Goal: Task Accomplishment & Management: Manage account settings

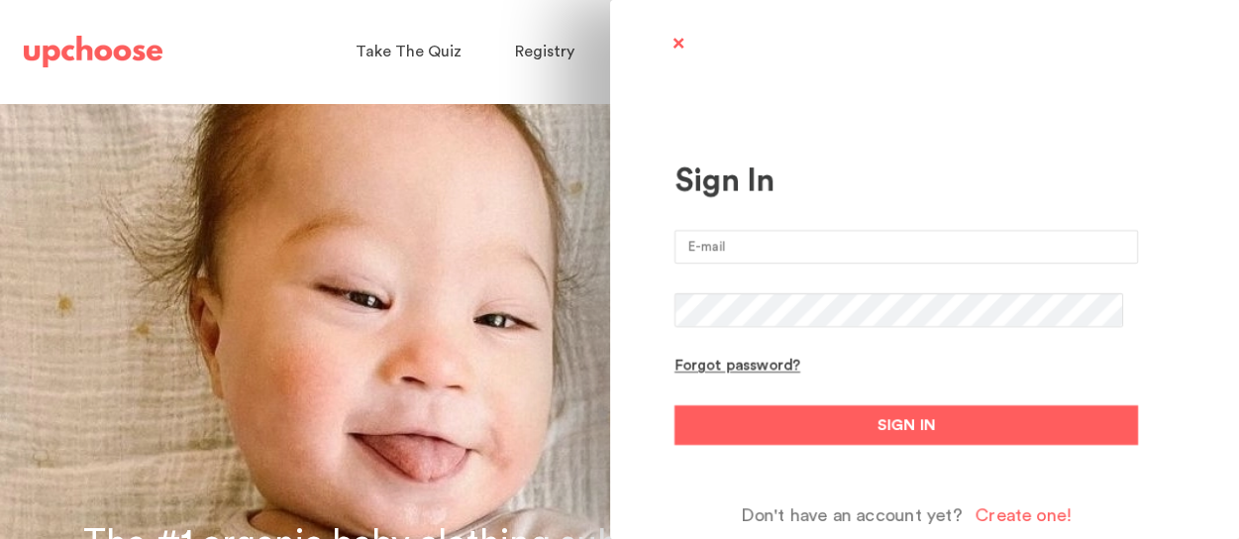
type input "njplanka@gmail.com"
click at [750, 236] on input "njplanka@gmail.com" at bounding box center [907, 247] width 464 height 34
click at [889, 187] on div "Sign In" at bounding box center [907, 181] width 464 height 38
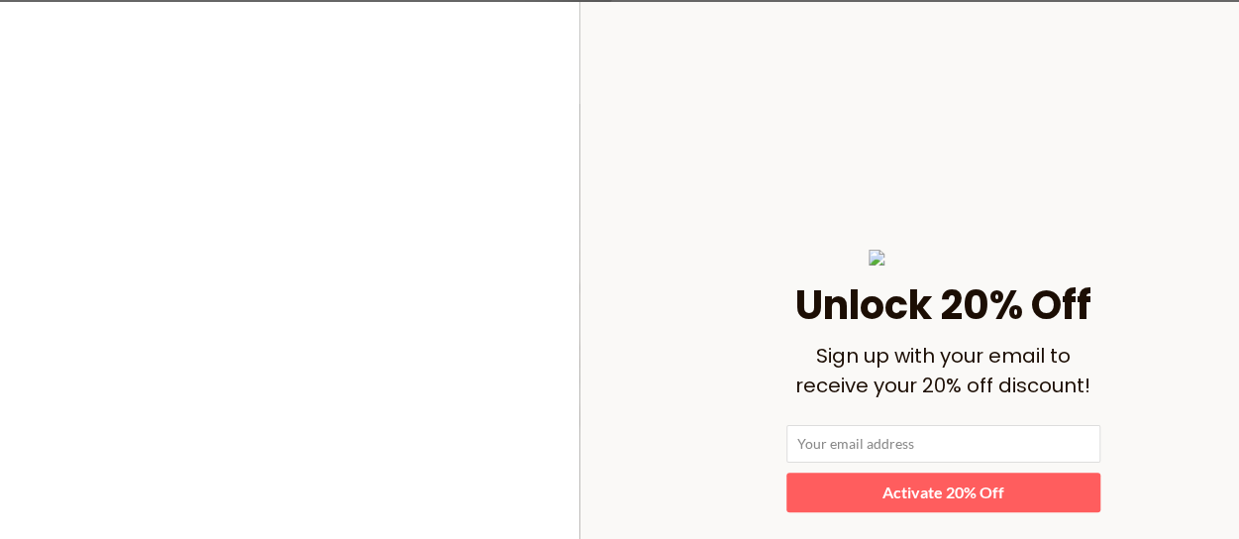
click at [751, 50] on section "﻿ Unlock 20% Off Sign up with your email to receive your 20% off discount! Acti…" at bounding box center [619, 381] width 1338 height 762
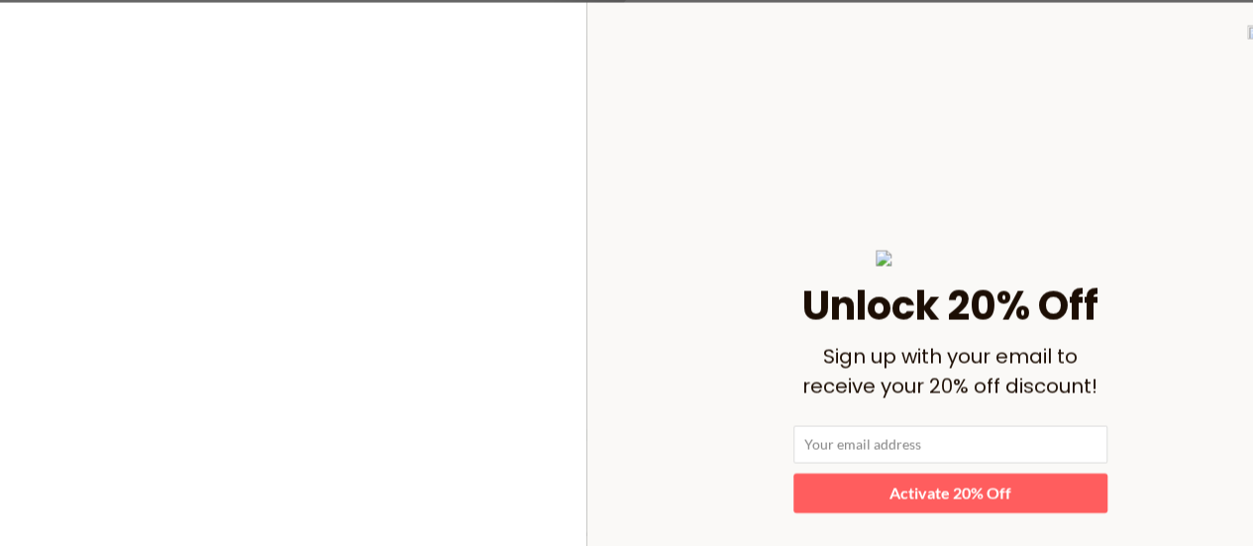
scroll to position [198, 0]
click at [1238, 35] on img at bounding box center [1254, 32] width 15 height 14
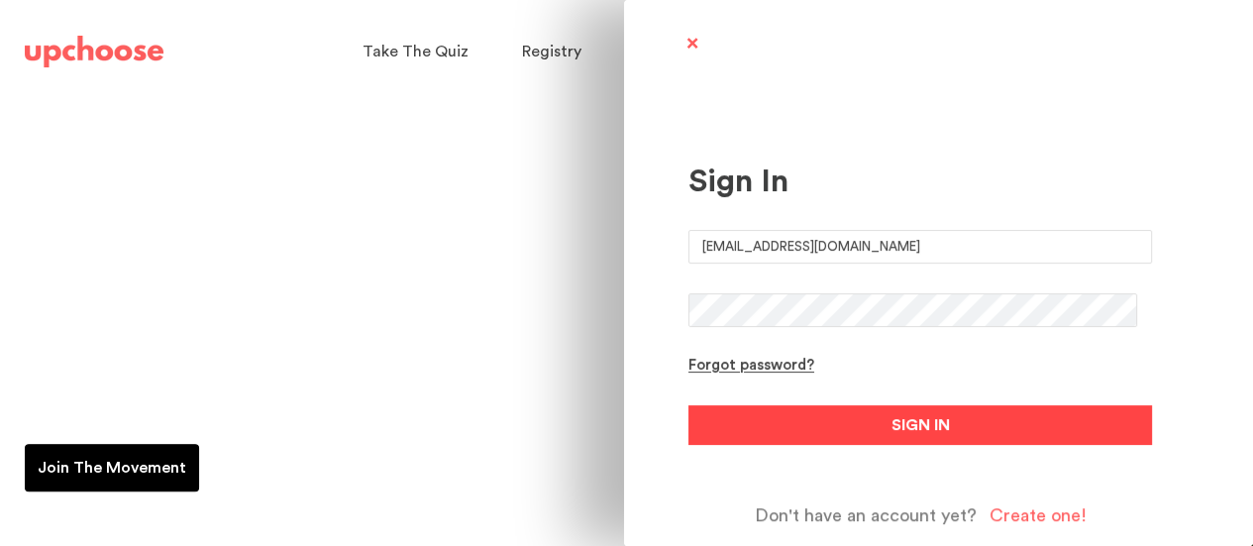
click at [925, 434] on span "SIGN IN" at bounding box center [921, 425] width 58 height 24
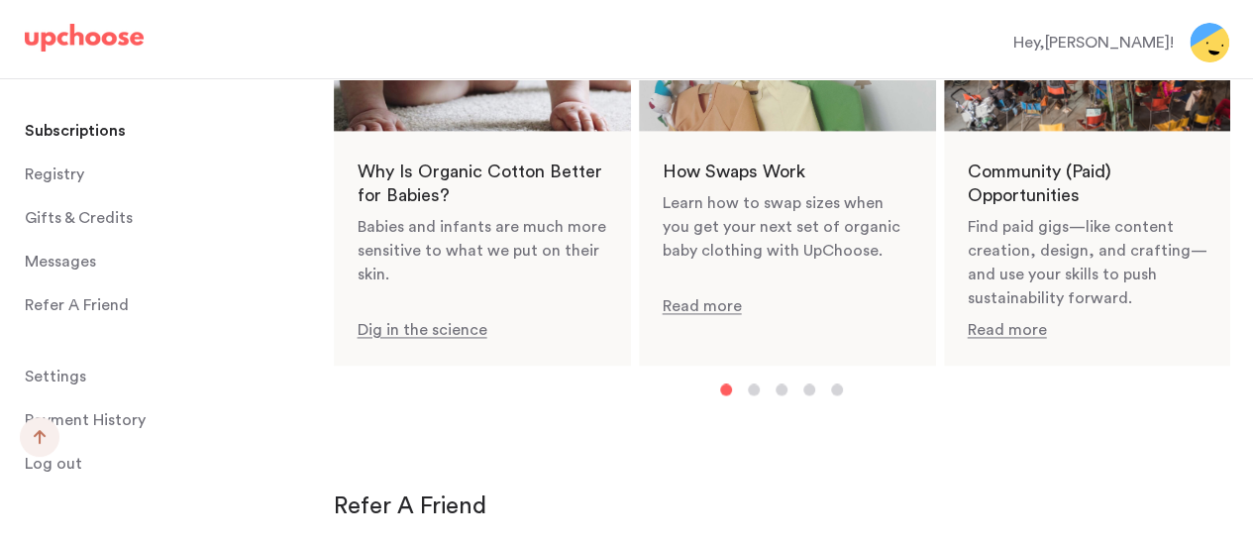
scroll to position [1189, 0]
